Goal: Transaction & Acquisition: Purchase product/service

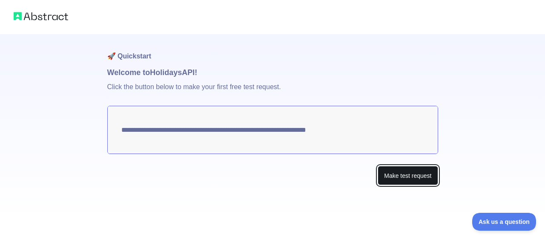
click at [265, 174] on button "Make test request" at bounding box center [408, 175] width 60 height 19
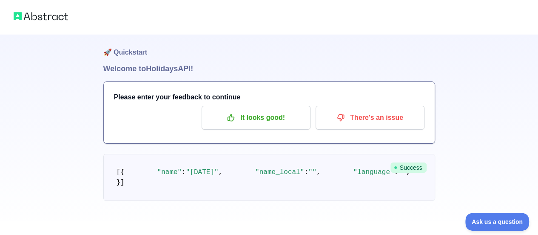
scroll to position [43, 0]
click at [254, 110] on p "It looks good!" at bounding box center [256, 117] width 96 height 14
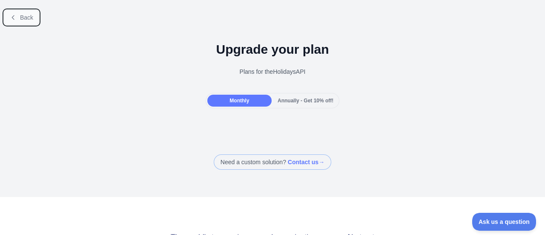
click at [26, 18] on span "Back" at bounding box center [26, 17] width 13 height 7
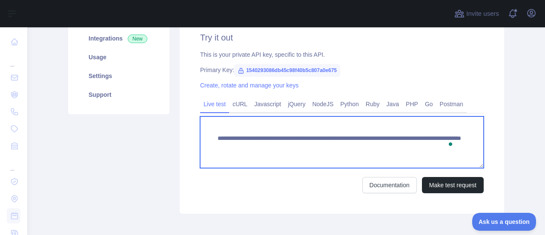
drag, startPoint x: 209, startPoint y: 137, endPoint x: 242, endPoint y: 155, distance: 37.7
click at [242, 155] on textarea "**********" at bounding box center [341, 141] width 283 height 51
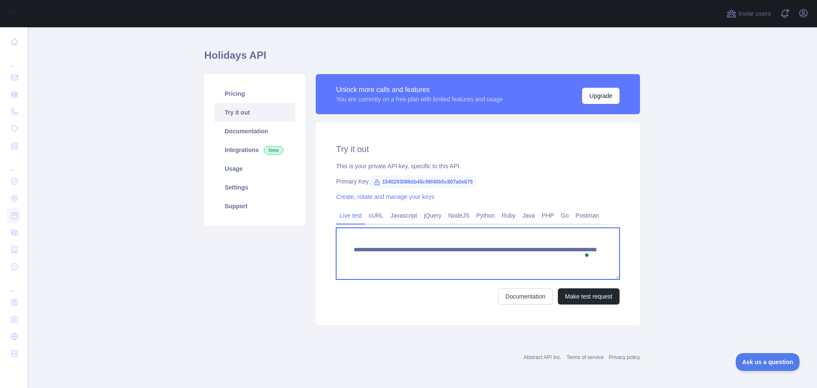
scroll to position [17, 0]
